Goal: Task Accomplishment & Management: Complete application form

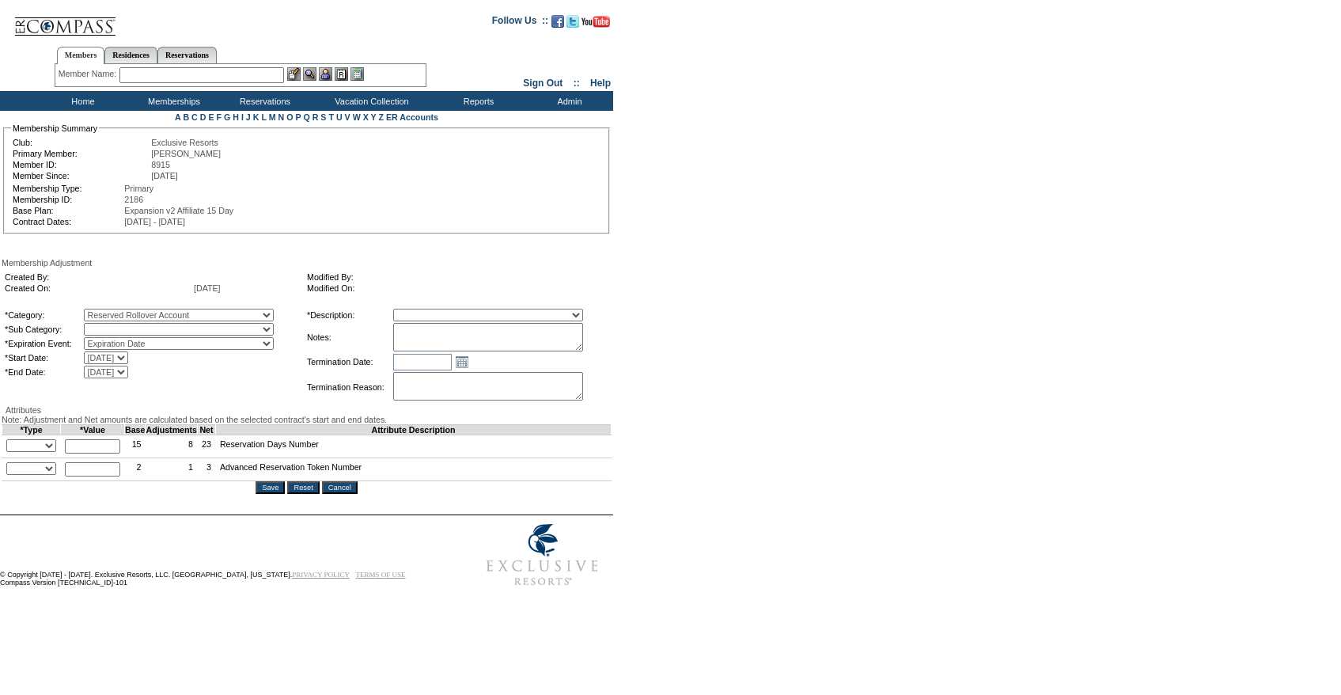
click at [274, 328] on select "Reserved Rollover Account" at bounding box center [179, 329] width 190 height 13
select select "1071"
click at [116, 326] on select "Reserved Rollover Account" at bounding box center [179, 329] width 190 height 13
click at [464, 320] on select "Membership/Transfer Fee Adjustment Membership Fee Adjustment Add-On Fee Adjustm…" at bounding box center [488, 315] width 190 height 13
click at [274, 316] on select "A La Carte Days Contract Election Days Converted Days [MEDICAL_DATA] Other Refe…" at bounding box center [179, 315] width 190 height 13
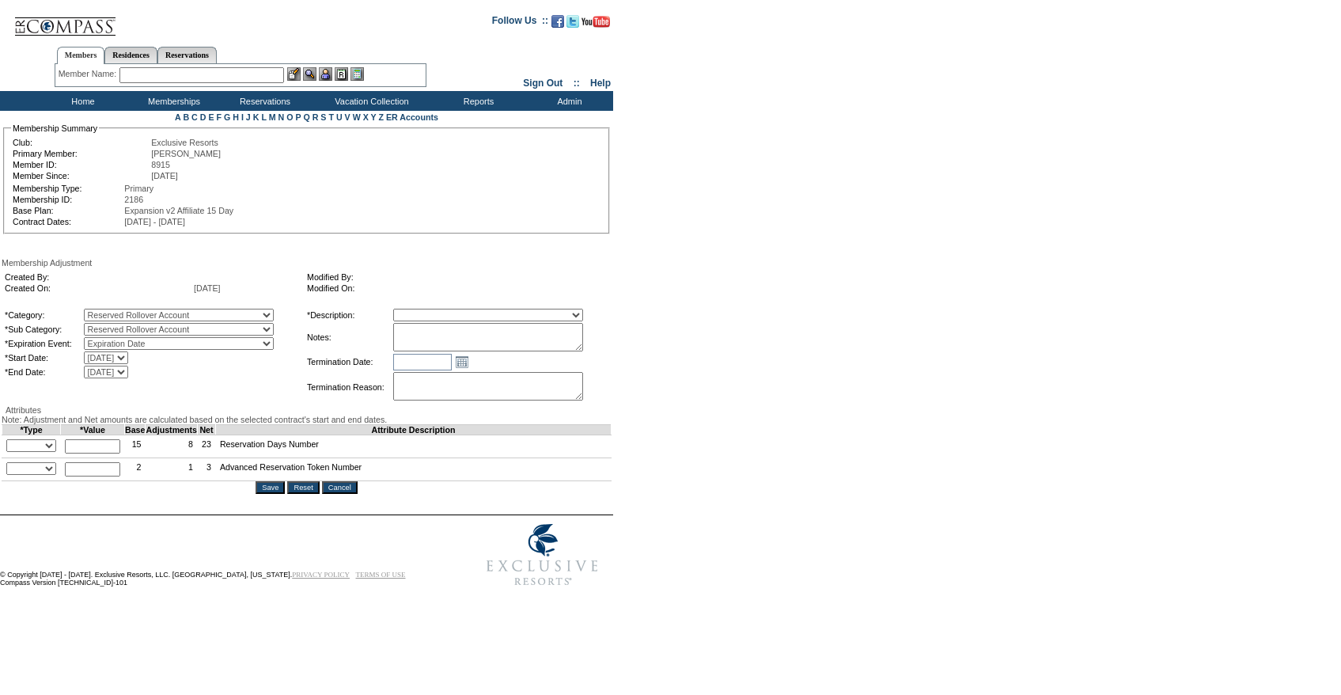
click at [116, 311] on select "A La Carte Days Contract Election Days Converted Days [MEDICAL_DATA] Other Refe…" at bounding box center [179, 315] width 190 height 13
click at [274, 331] on select "Reserved Rollover Account" at bounding box center [179, 329] width 190 height 13
click at [116, 326] on select "Reserved Rollover Account" at bounding box center [179, 329] width 190 height 13
click at [274, 320] on select "A La Carte Days Contract Election Days Converted Days [MEDICAL_DATA] Other Refe…" at bounding box center [179, 315] width 190 height 13
select select "969"
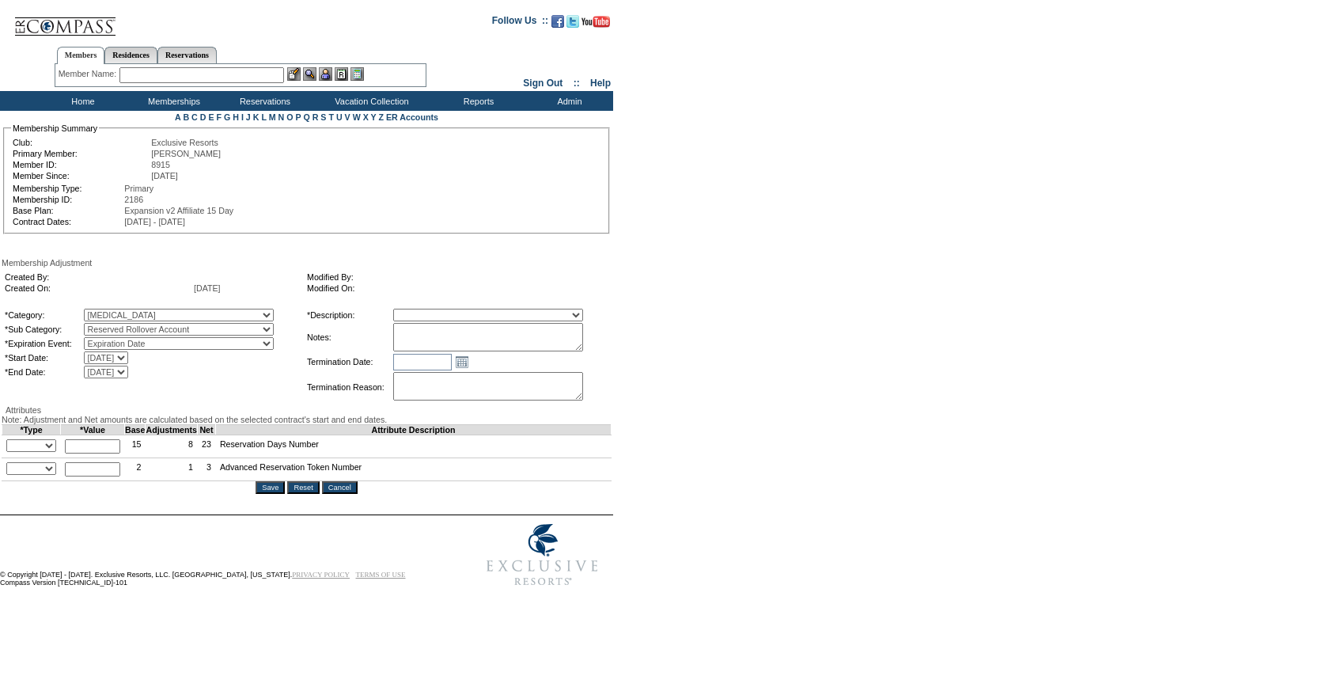
click at [116, 311] on select "A La Carte Days Contract Election Days Converted Days [MEDICAL_DATA] Other Refe…" at bounding box center [179, 315] width 190 height 13
click at [261, 332] on select "Reserved Rollover Account" at bounding box center [179, 329] width 190 height 13
click at [256, 332] on select "Coronavirus Advanced Token Coronavirus Days Coronavirus Holiday Token" at bounding box center [179, 329] width 190 height 13
select select "970"
click at [116, 326] on select "Coronavirus Advanced Token Coronavirus Days Coronavirus Holiday Token" at bounding box center [179, 329] width 190 height 13
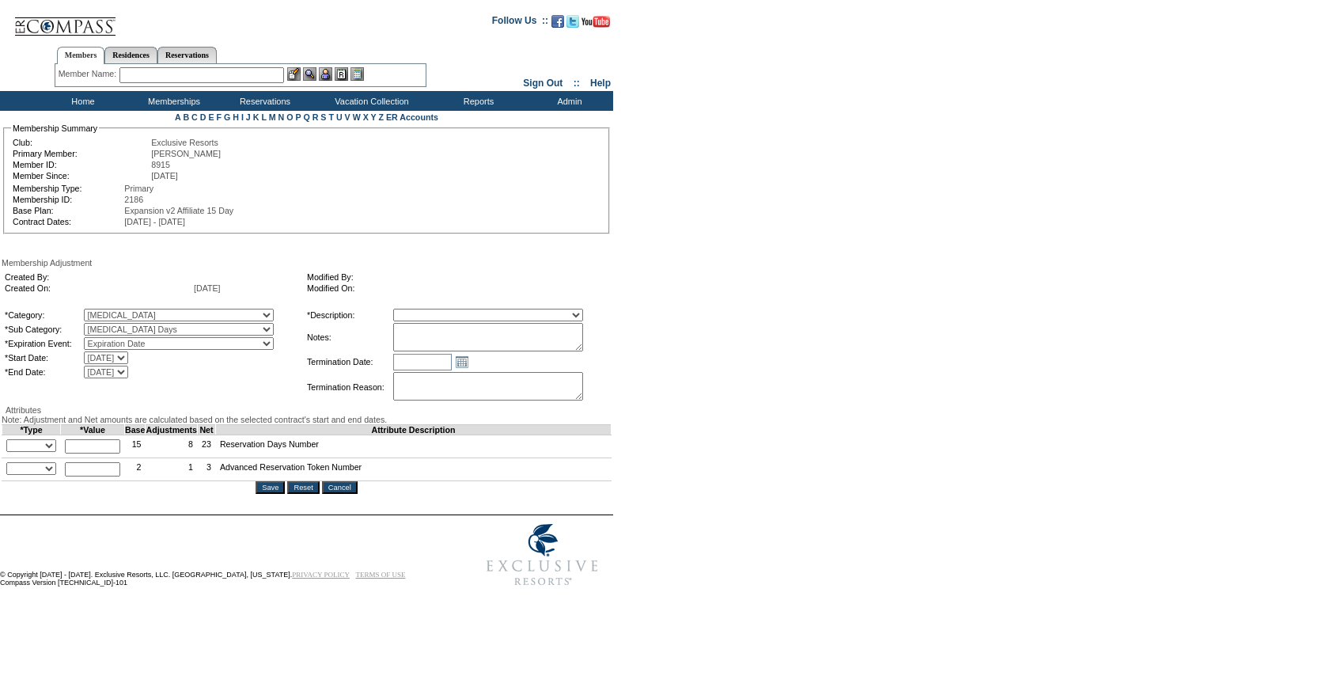
click at [466, 314] on select "Membership/Transfer Fee Adjustment Membership Fee Adjustment Add-On Fee Adjustm…" at bounding box center [488, 315] width 190 height 13
click at [422, 311] on select "Membership/Transfer Fee Adjustment Membership Fee Adjustment Add-On Fee Adjustm…" at bounding box center [488, 315] width 190 height 13
click at [483, 321] on select "Membership/Transfer Fee Adjustment Membership Fee Adjustment Add-On Fee Adjustm…" at bounding box center [488, 315] width 190 height 13
select select "275"
click at [422, 311] on select "Membership/Transfer Fee Adjustment Membership Fee Adjustment Add-On Fee Adjustm…" at bounding box center [488, 315] width 190 height 13
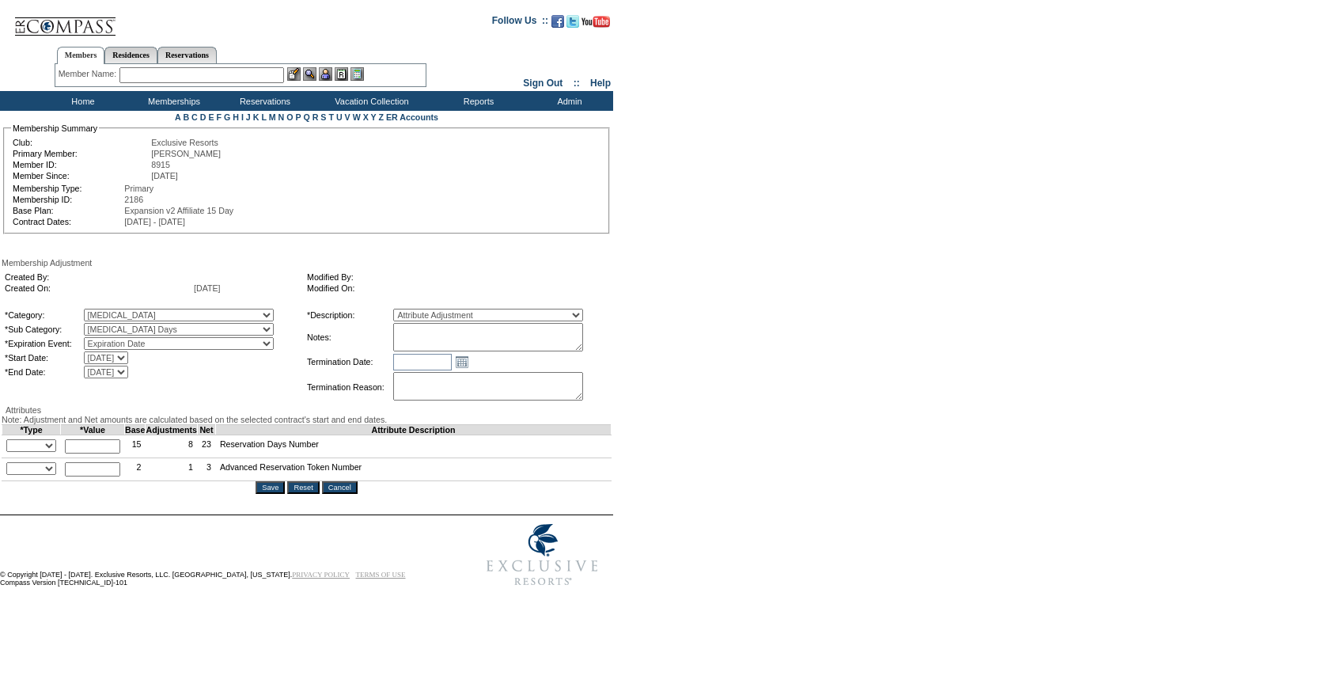
click at [471, 337] on textarea at bounding box center [488, 337] width 190 height 28
click at [570, 350] on textarea "Per Natalie Turcio's" at bounding box center [488, 337] width 190 height 28
type textarea "Per Natalie Turcio's case 8/28/25 and Pete and Natalies approval, moving 5 days…"
click at [591, 363] on td "Open the calendar popup. << < September 2025 > >> S M T W T F S 36 31 1 2 3 4 5…" at bounding box center [500, 361] width 215 height 17
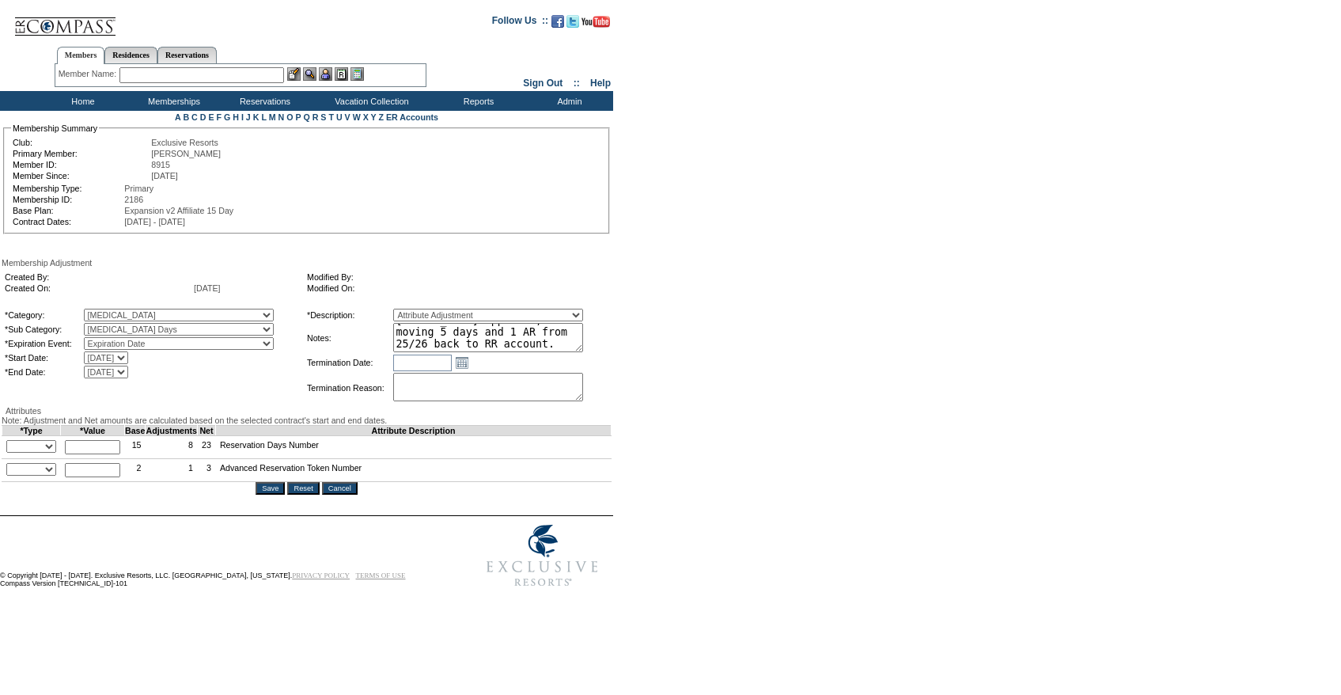
scroll to position [0, 0]
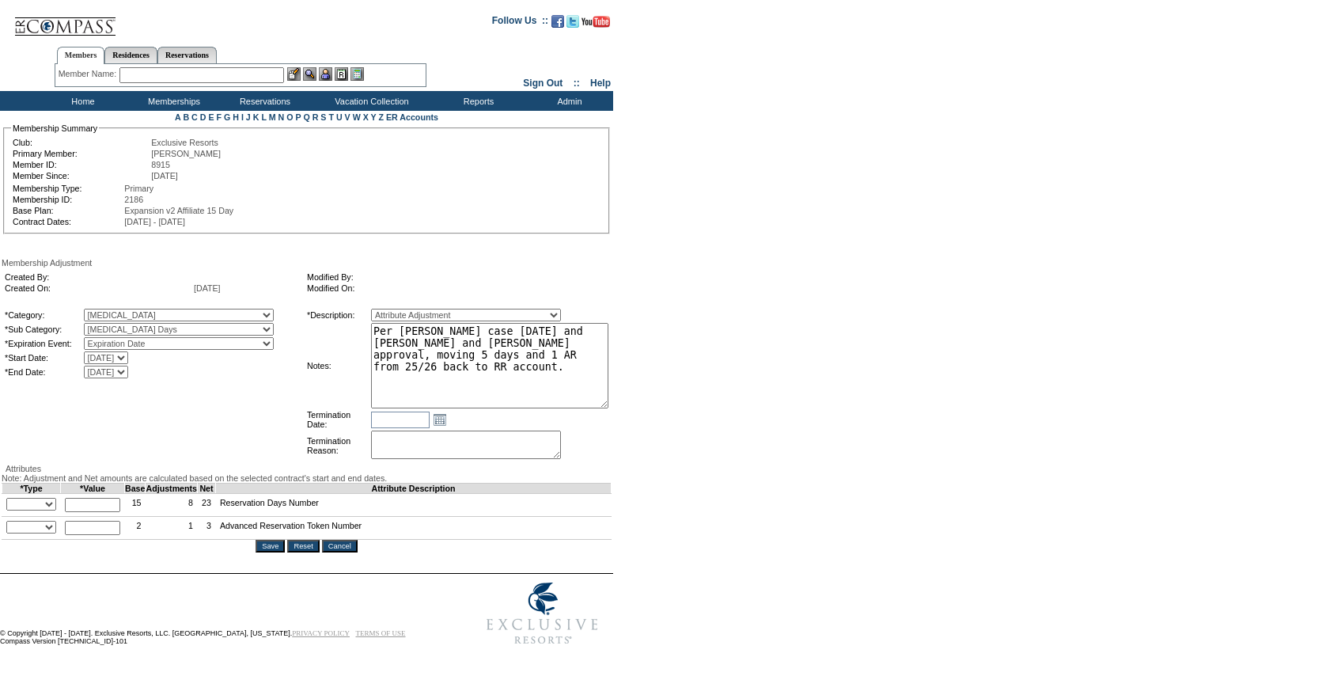
drag, startPoint x: 605, startPoint y: 352, endPoint x: 673, endPoint y: 390, distance: 77.9
click at [673, 390] on form "Follow Us ::" at bounding box center [667, 328] width 1335 height 649
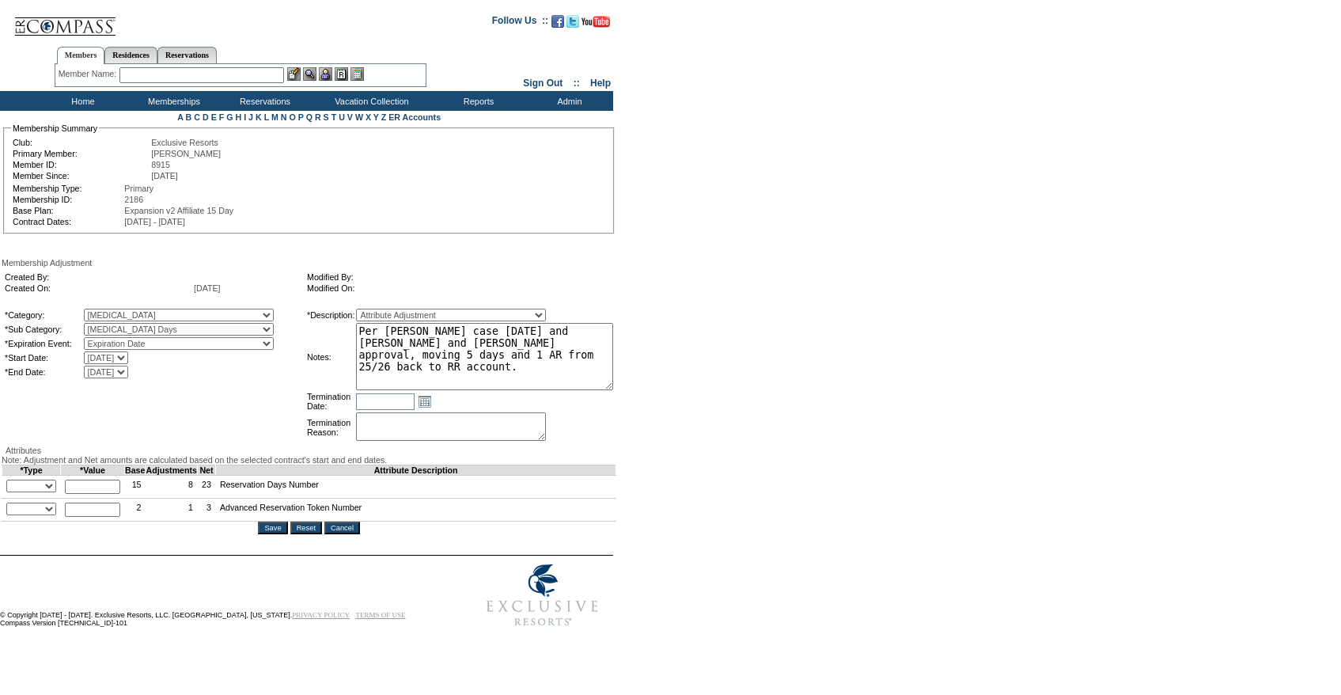
click at [61, 498] on td "+ - Override *" at bounding box center [31, 486] width 59 height 23
click at [54, 492] on select "+ - Override" at bounding box center [31, 485] width 50 height 13
select select "2"
click at [10, 492] on select "+ - Override" at bounding box center [31, 485] width 50 height 13
click at [90, 494] on input "text" at bounding box center [92, 486] width 55 height 14
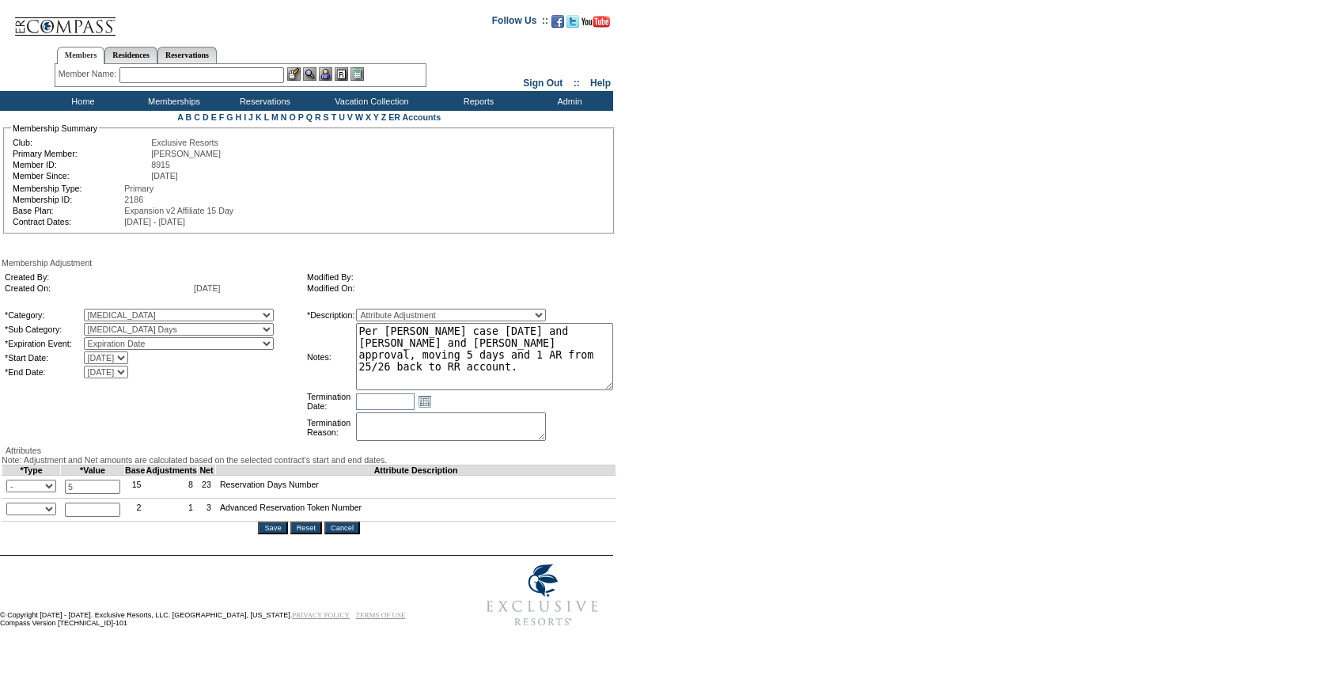
type input "5"
click at [29, 515] on select "+ - Override" at bounding box center [31, 508] width 50 height 13
select select "1"
click at [10, 515] on select "+ - Override" at bounding box center [31, 508] width 50 height 13
click at [94, 517] on input "text" at bounding box center [92, 509] width 55 height 14
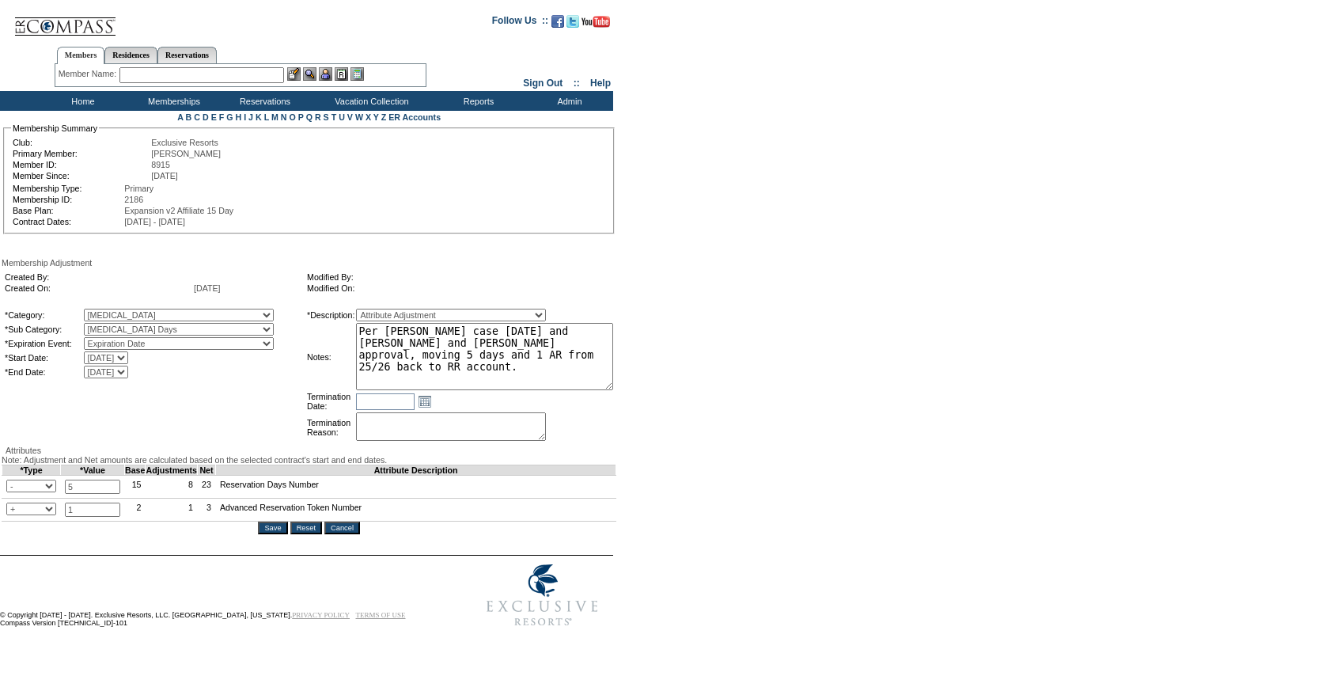
type input "1"
click at [56, 515] on select "+ - Override" at bounding box center [31, 508] width 50 height 13
select select "2"
click at [10, 515] on select "+ - Override" at bounding box center [31, 508] width 50 height 13
click at [176, 455] on div "Attributes" at bounding box center [309, 449] width 615 height 9
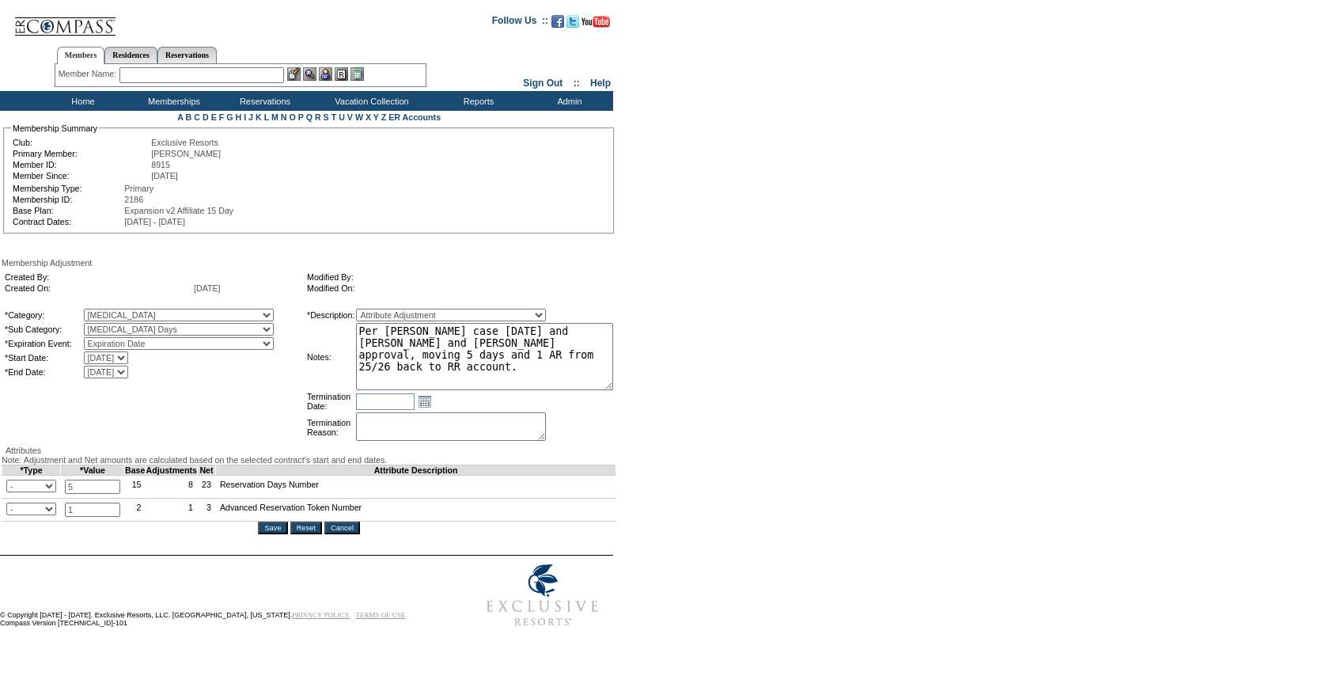
click at [437, 388] on textarea "Per Natalie Turcio's case 8/28/25 and Pete and Natalies approval, moving 5 days…" at bounding box center [484, 356] width 257 height 67
click at [271, 534] on input "Save" at bounding box center [272, 527] width 29 height 13
click at [275, 593] on html at bounding box center [295, 605] width 40 height 27
click at [275, 594] on html at bounding box center [295, 605] width 40 height 27
